Goal: Transaction & Acquisition: Subscribe to service/newsletter

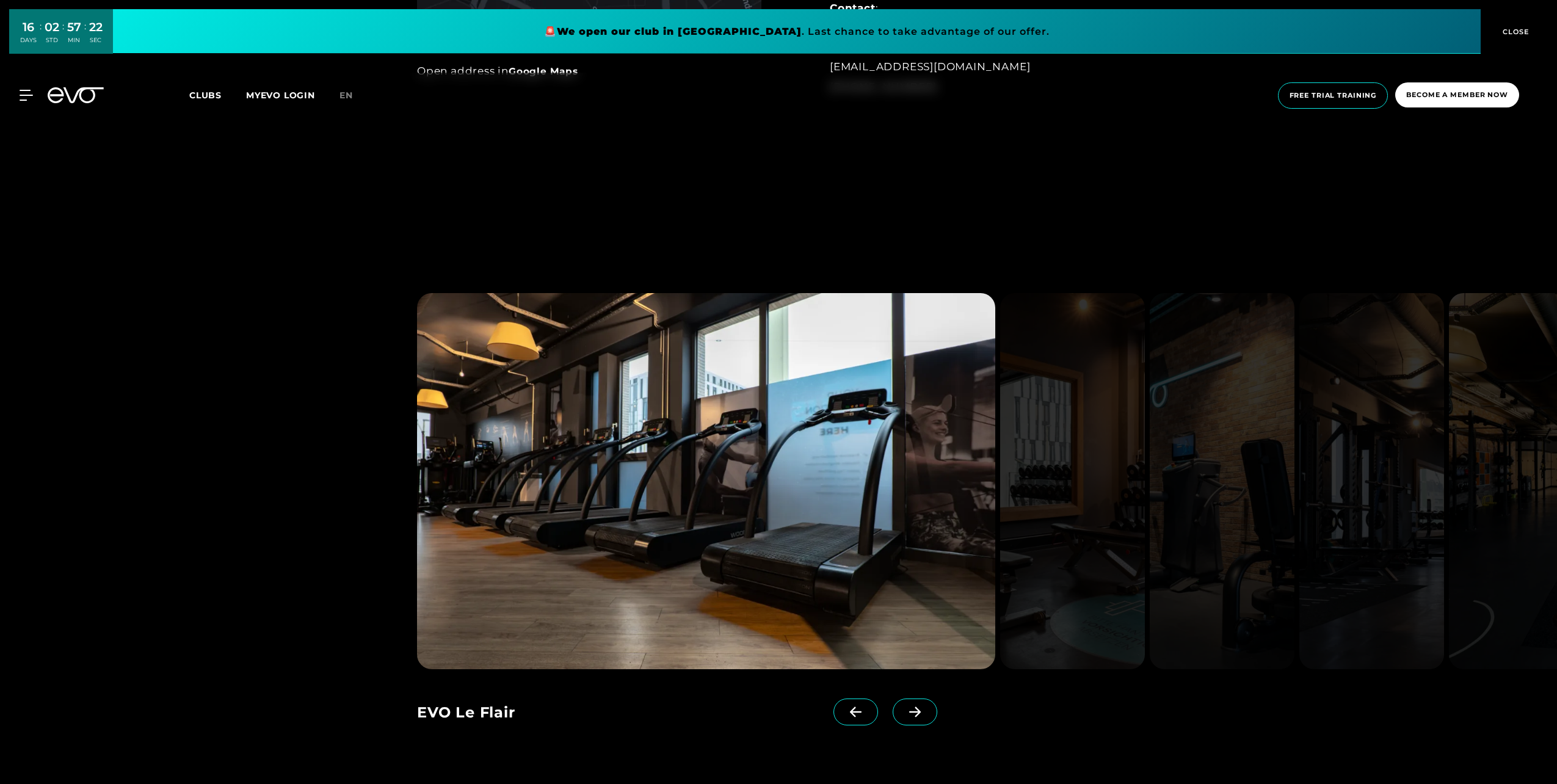
scroll to position [1587, 0]
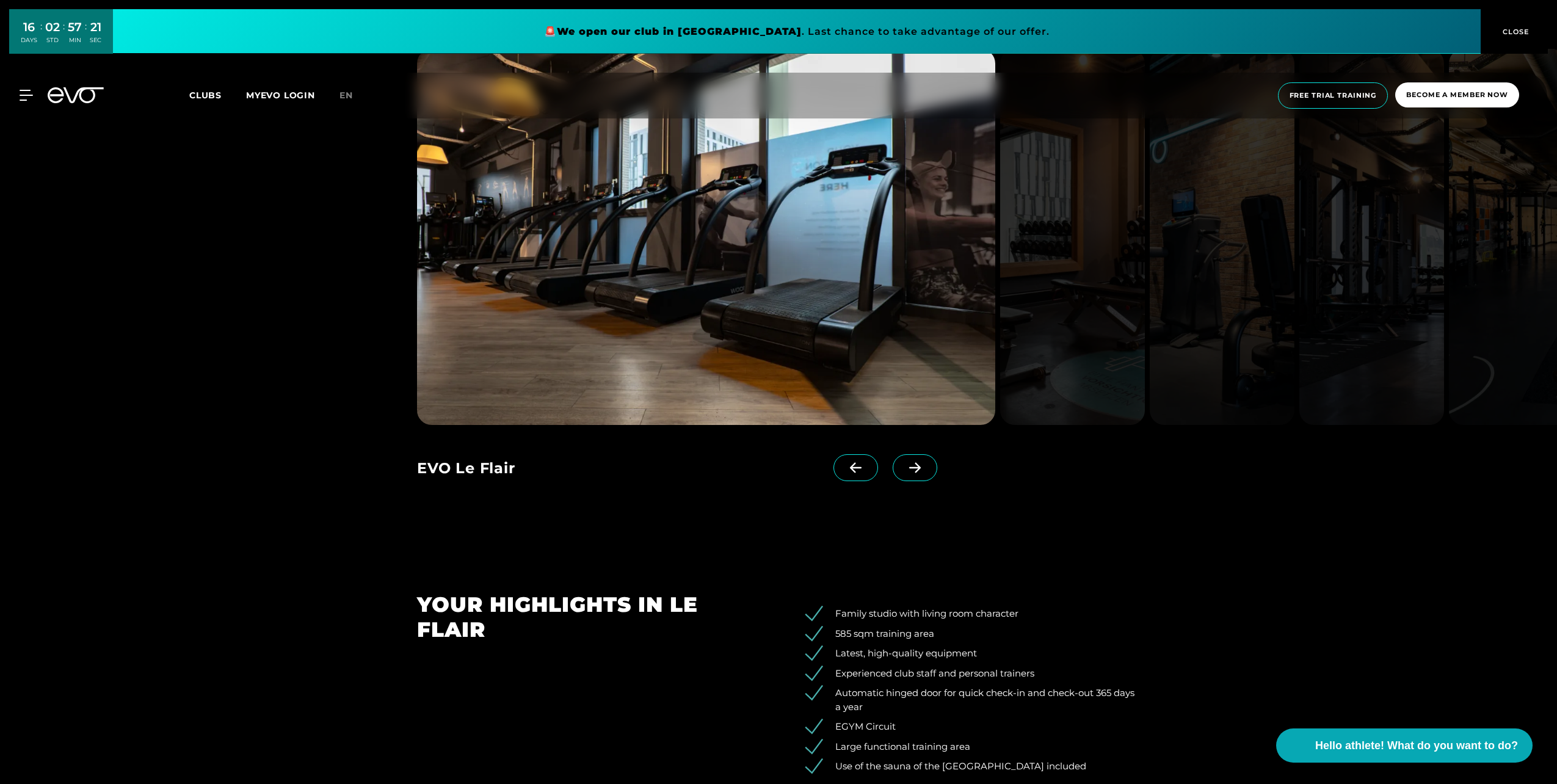
click at [893, 479] on span at bounding box center [915, 467] width 45 height 27
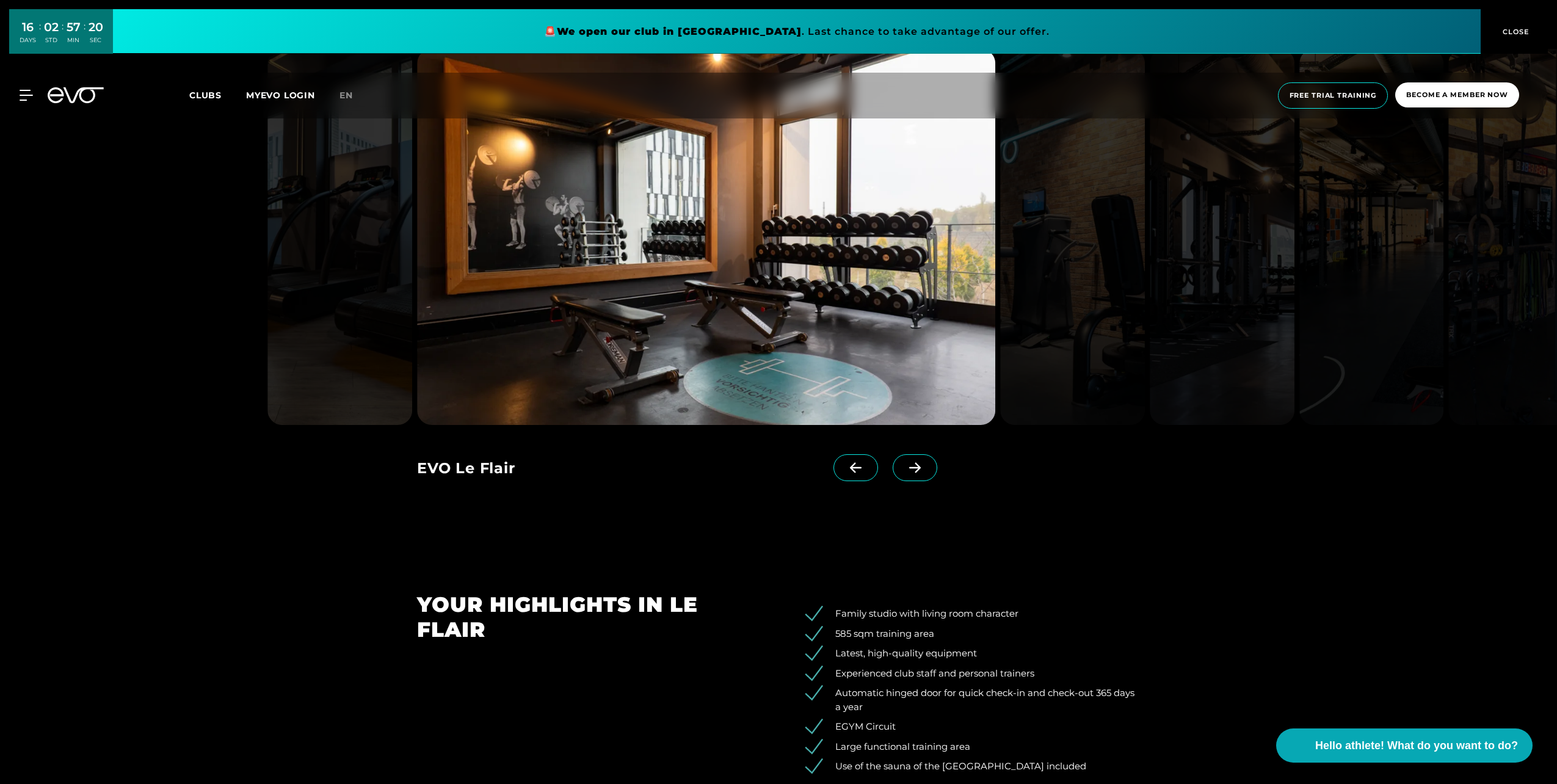
click at [904, 471] on icon at bounding box center [915, 468] width 22 height 11
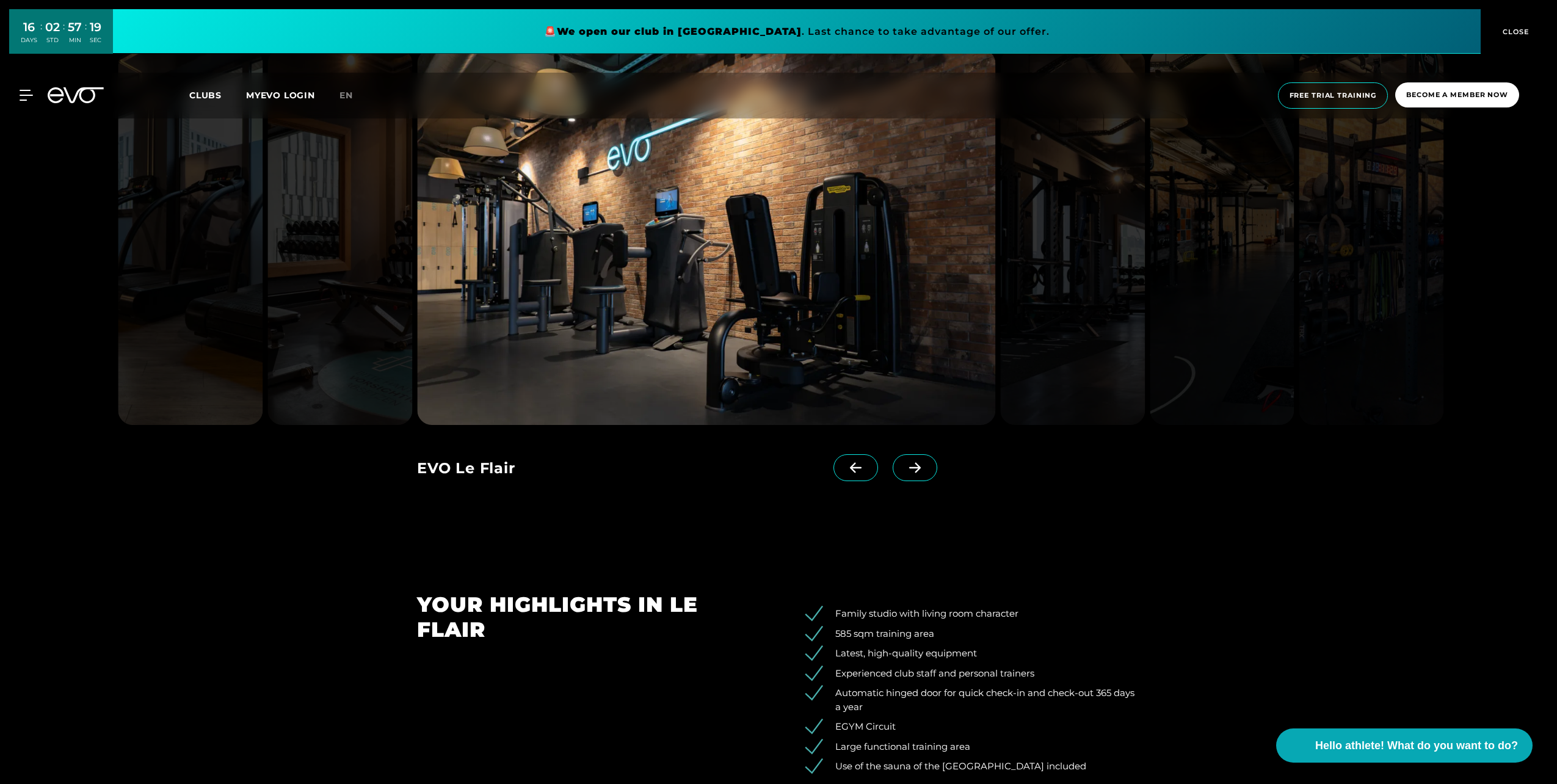
click at [904, 471] on icon at bounding box center [915, 468] width 22 height 11
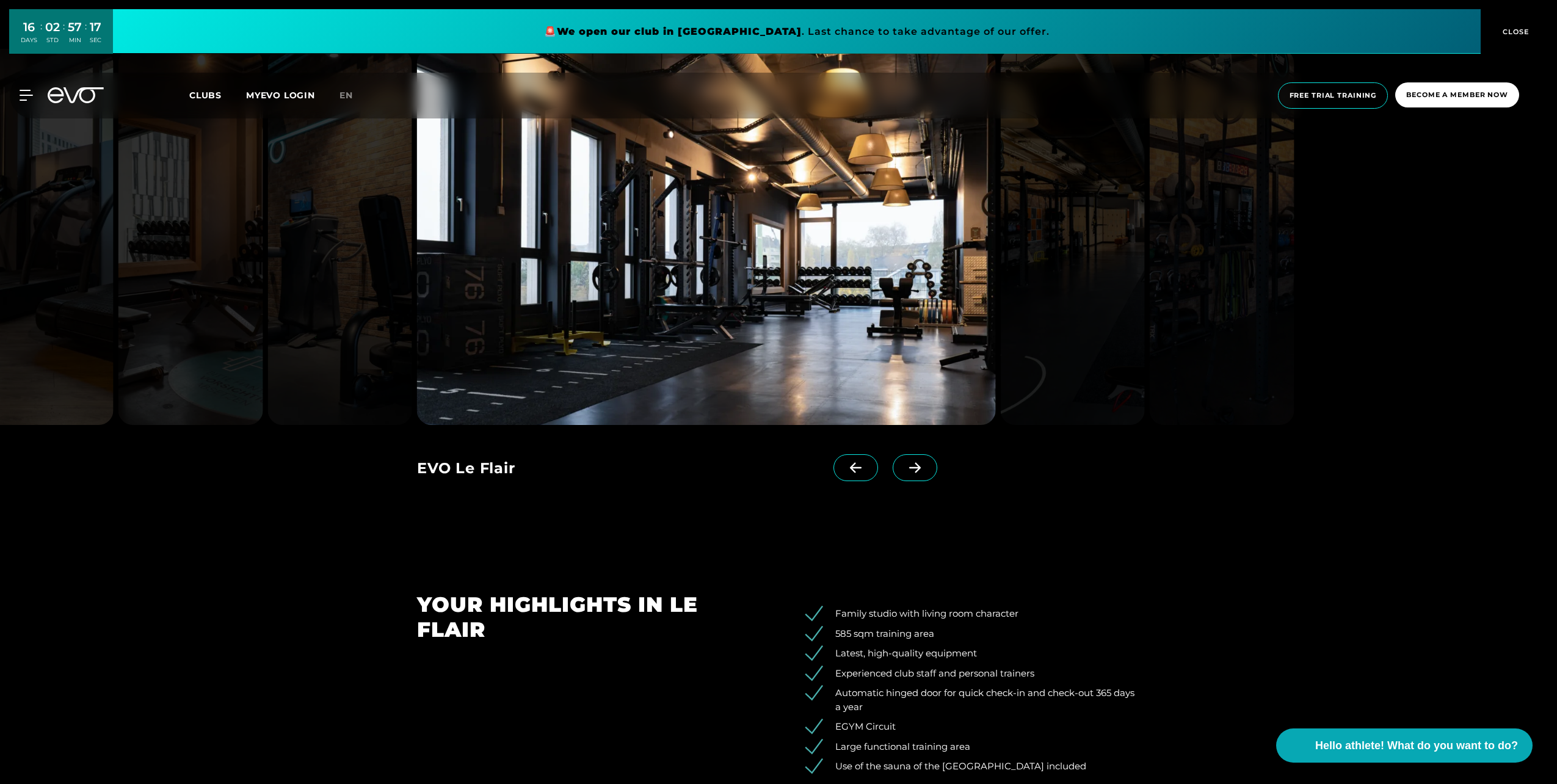
click at [904, 471] on icon at bounding box center [915, 468] width 22 height 11
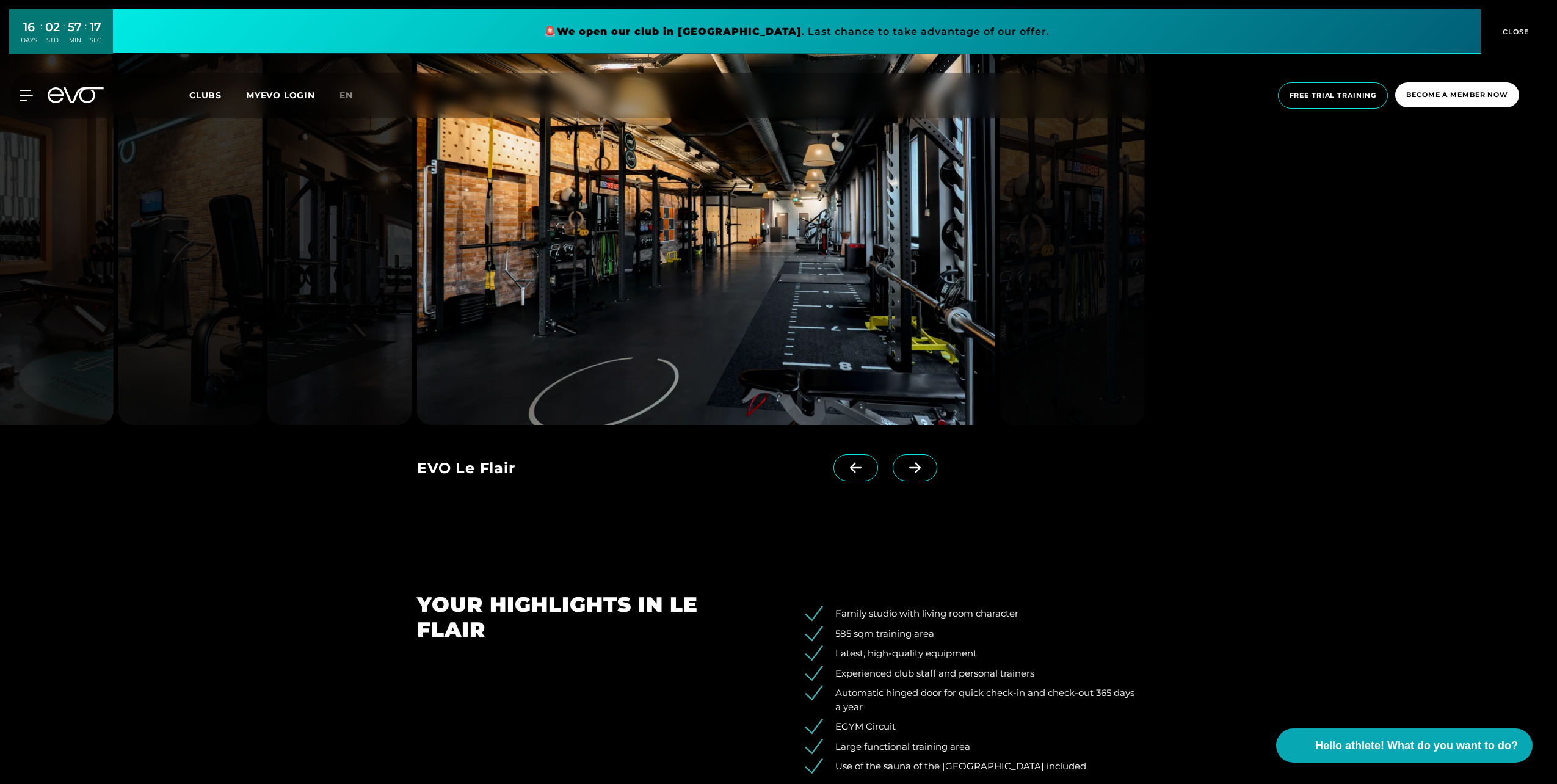
click at [904, 471] on icon at bounding box center [915, 468] width 22 height 11
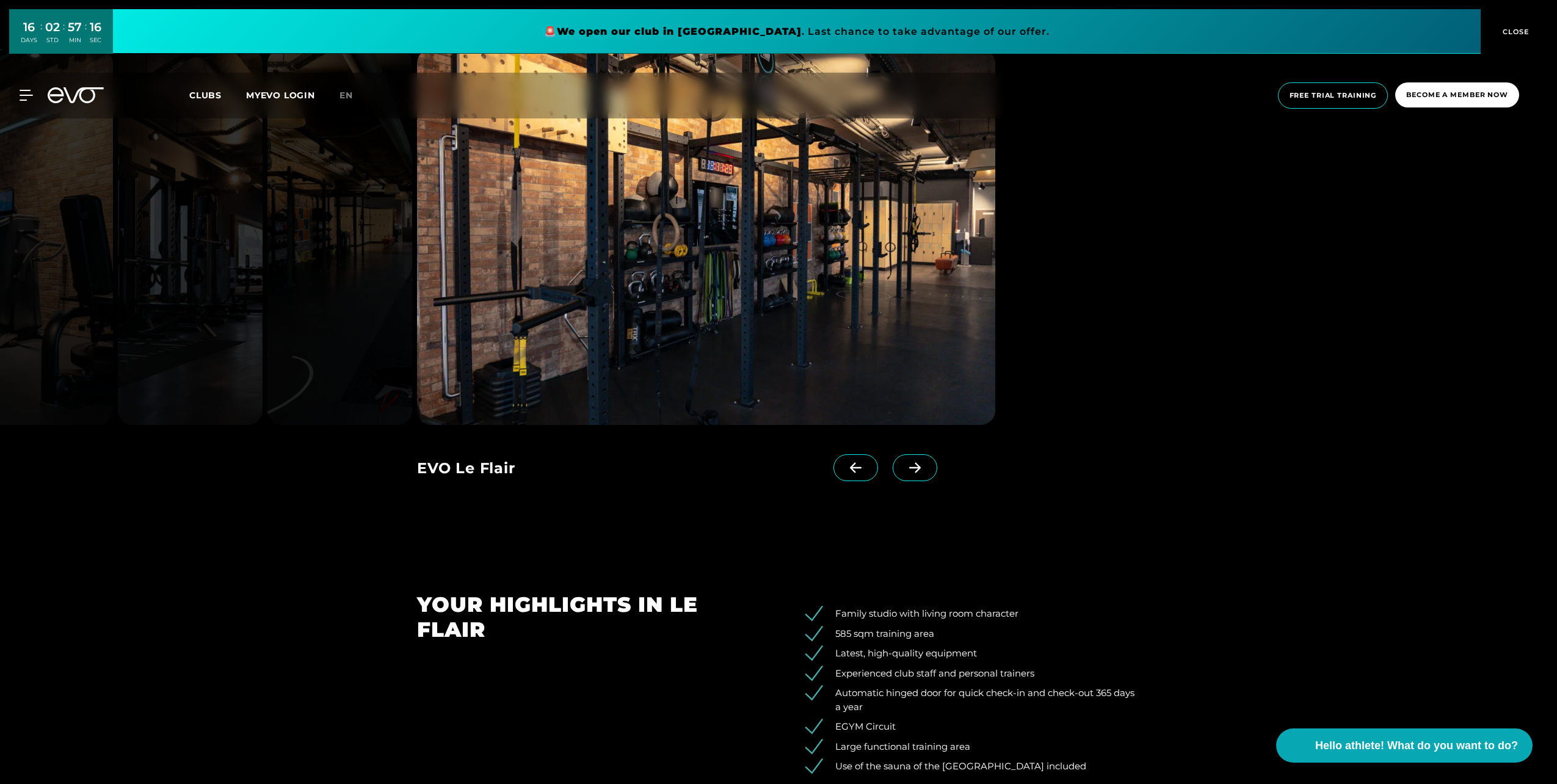
click at [904, 471] on icon at bounding box center [915, 468] width 22 height 11
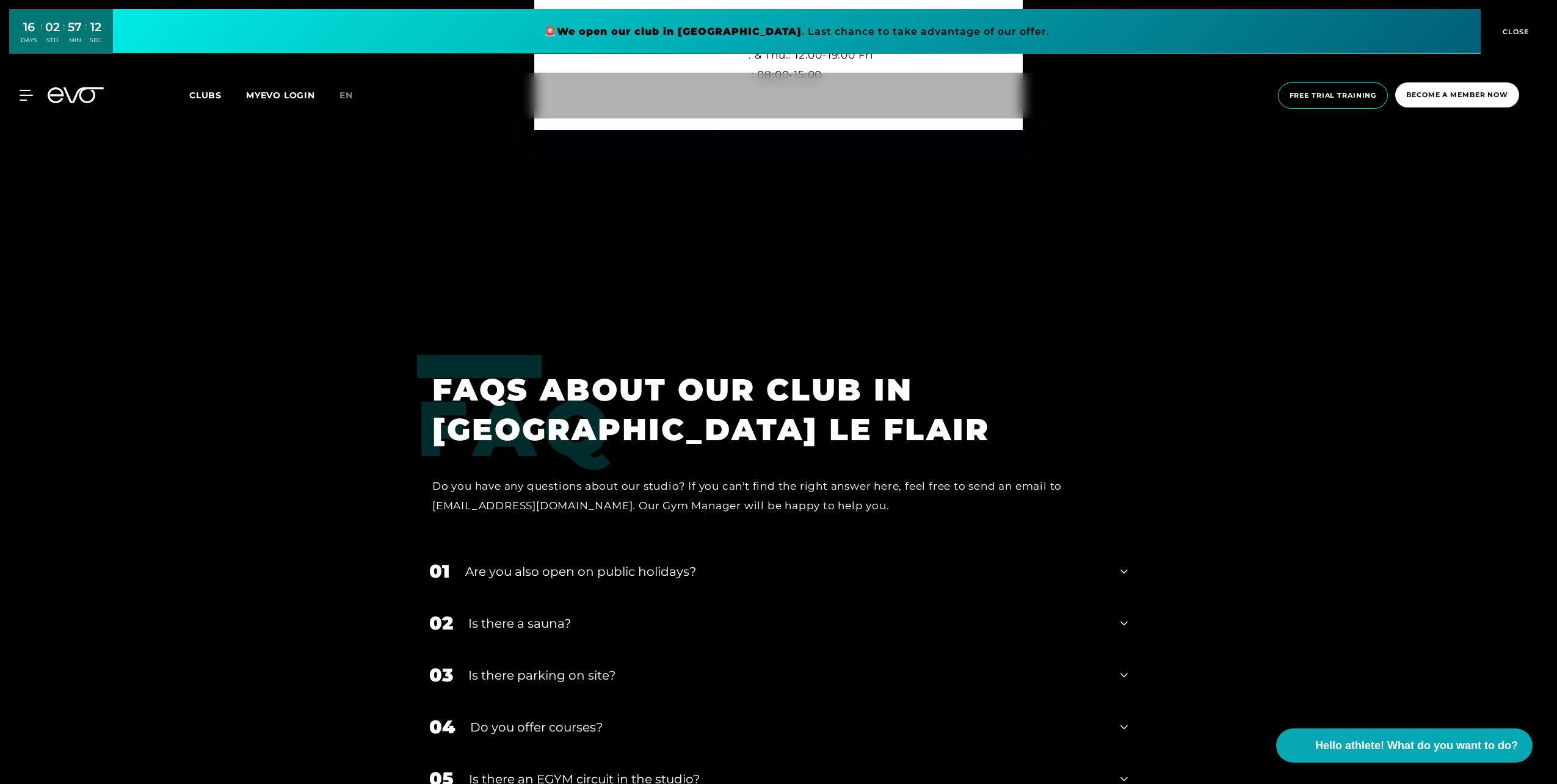
scroll to position [4518, 0]
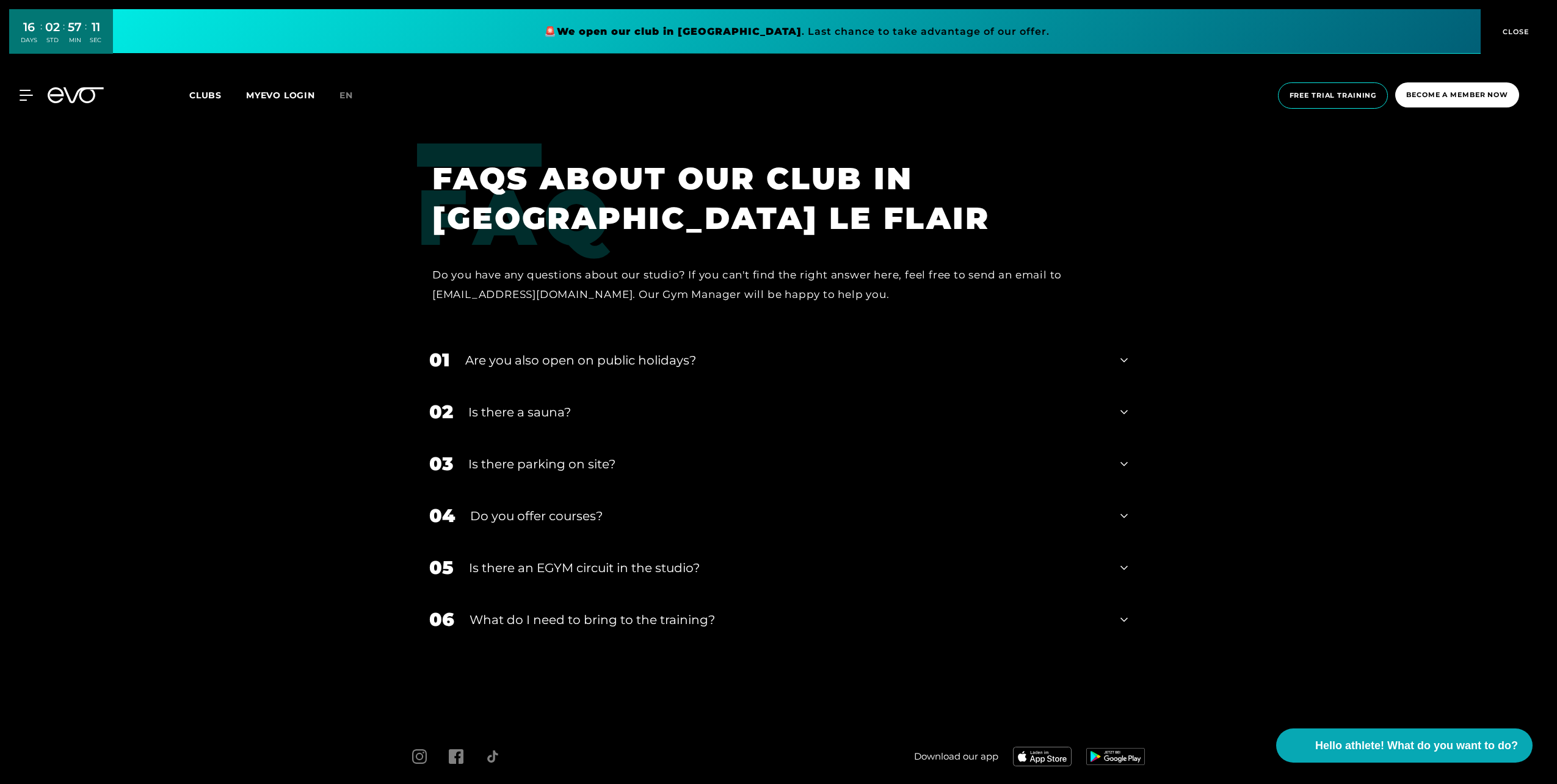
click at [800, 409] on div "Is there a sauna?" at bounding box center [787, 412] width 637 height 19
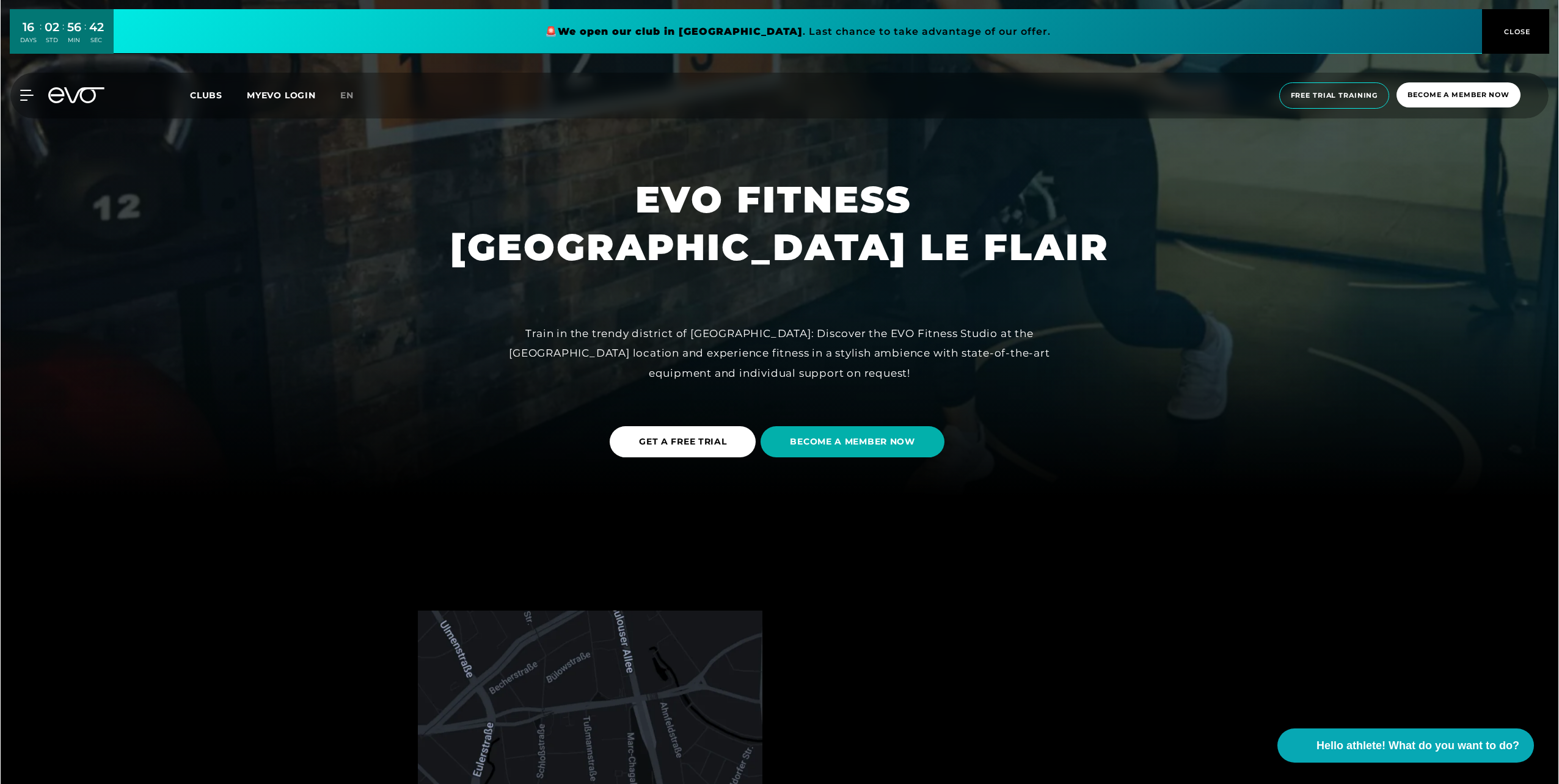
scroll to position [0, 0]
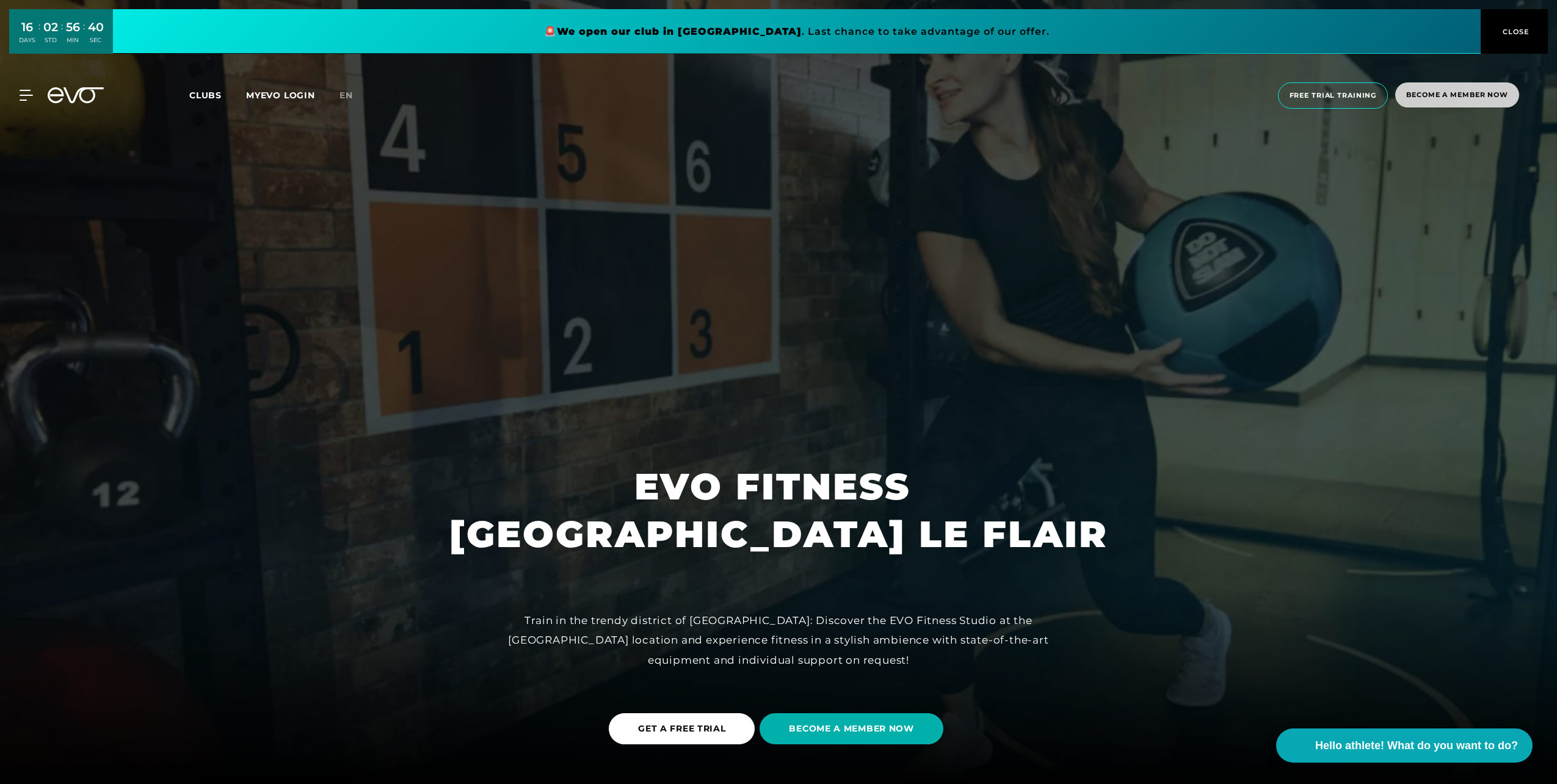
click at [1412, 97] on span "Become a member now" at bounding box center [1457, 95] width 102 height 11
